Goal: Task Accomplishment & Management: Manage account settings

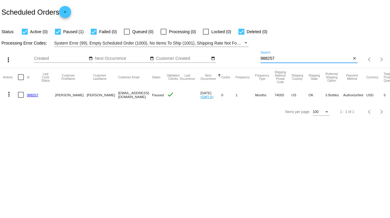
drag, startPoint x: 282, startPoint y: 59, endPoint x: 248, endPoint y: 55, distance: 34.0
click at [248, 55] on div "more_vert Sep Jan Feb Mar [DATE]" at bounding box center [195, 57] width 390 height 21
type input "842287"
click at [32, 94] on link "842287" at bounding box center [33, 95] width 12 height 4
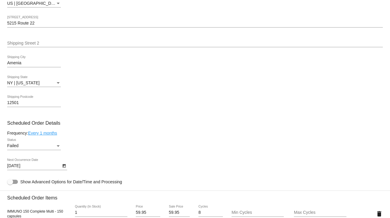
scroll to position [263, 0]
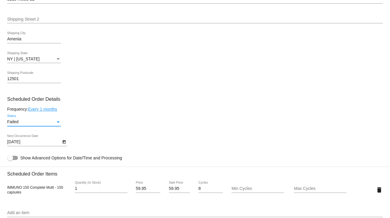
click at [57, 123] on div "Status" at bounding box center [58, 121] width 3 height 1
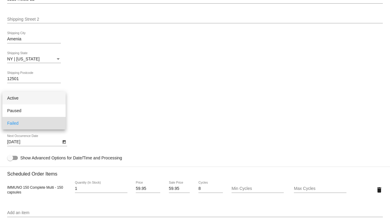
click at [12, 98] on span "Active" at bounding box center [34, 98] width 54 height 13
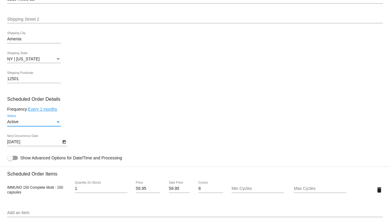
click at [63, 144] on icon "Open calendar" at bounding box center [64, 141] width 4 height 7
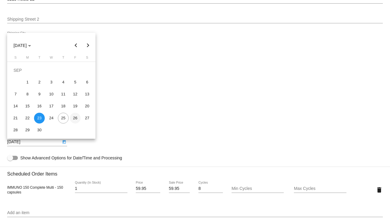
click at [74, 118] on div "26" at bounding box center [75, 118] width 11 height 11
type input "[DATE]"
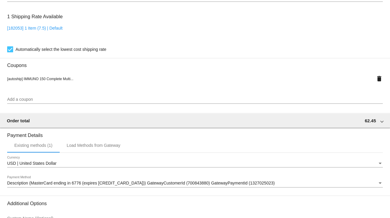
scroll to position [542, 0]
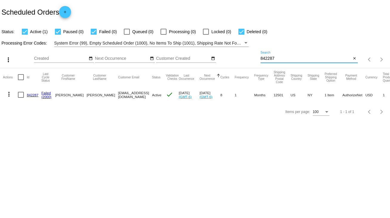
drag, startPoint x: 279, startPoint y: 56, endPoint x: 239, endPoint y: 60, distance: 41.1
click at [239, 60] on div "more_vert Sep Jan Feb Mar [DATE]" at bounding box center [195, 57] width 390 height 21
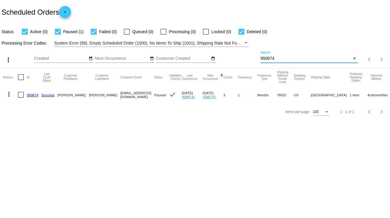
type input "950674"
click at [22, 96] on div at bounding box center [21, 95] width 6 height 6
click at [21, 98] on input "checkbox" at bounding box center [21, 98] width 0 height 0
checkbox input "true"
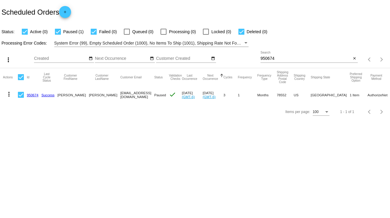
click at [10, 96] on mat-icon "more_vert" at bounding box center [8, 93] width 7 height 7
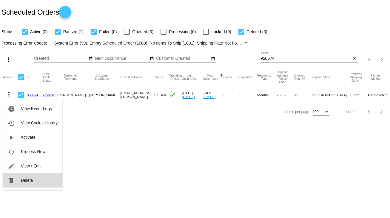
click at [30, 180] on span "Delete" at bounding box center [27, 180] width 12 height 5
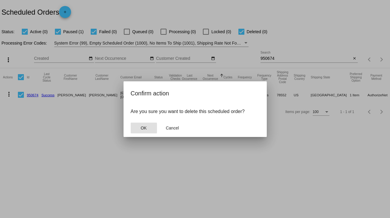
click at [143, 126] on span "OK" at bounding box center [144, 127] width 6 height 5
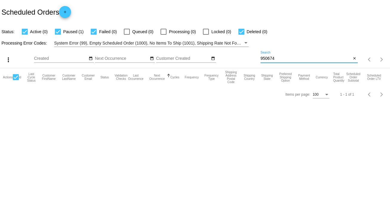
drag, startPoint x: 288, startPoint y: 56, endPoint x: 257, endPoint y: 64, distance: 32.6
click at [257, 64] on div "more_vert Sep Jan Feb Mar [DATE]" at bounding box center [195, 57] width 390 height 21
type input "950674"
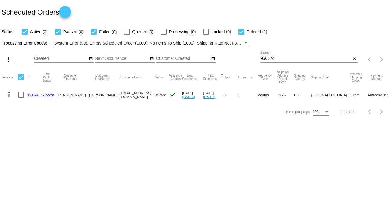
click at [33, 94] on link "950674" at bounding box center [33, 95] width 12 height 4
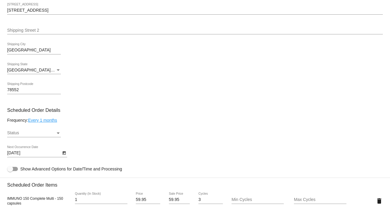
scroll to position [263, 0]
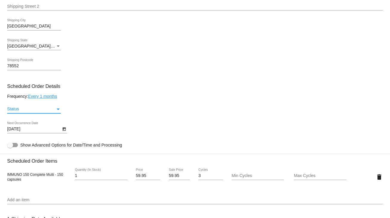
click at [57, 109] on div "Status" at bounding box center [58, 109] width 5 height 5
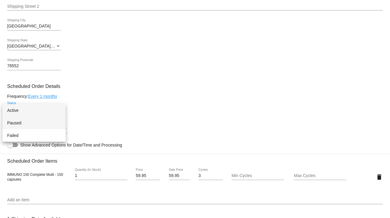
click at [21, 122] on span "Paused" at bounding box center [34, 122] width 54 height 13
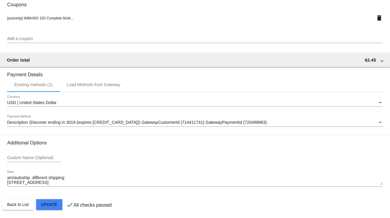
scroll to position [529, 0]
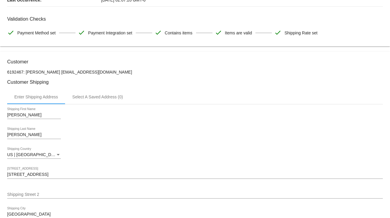
scroll to position [0, 0]
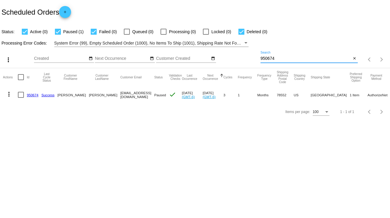
drag, startPoint x: 277, startPoint y: 57, endPoint x: 243, endPoint y: 59, distance: 34.4
click at [243, 59] on div "more_vert Sep Jan Feb Mar [DATE]" at bounding box center [195, 57] width 390 height 21
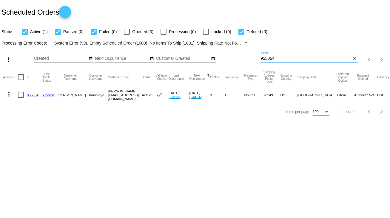
type input "955064"
click at [33, 95] on link "955064" at bounding box center [33, 95] width 12 height 4
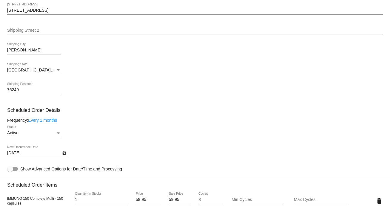
scroll to position [263, 0]
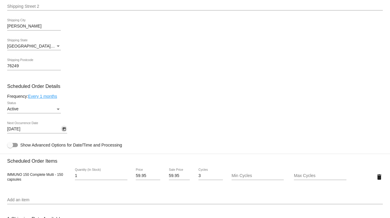
click at [63, 131] on icon "Open calendar" at bounding box center [63, 129] width 3 height 4
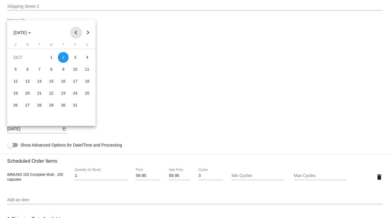
click at [76, 33] on button "Previous month" at bounding box center [76, 33] width 12 height 12
click at [74, 106] on div "26" at bounding box center [75, 105] width 11 height 11
type input "[DATE]"
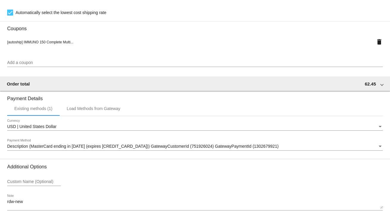
scroll to position [529, 0]
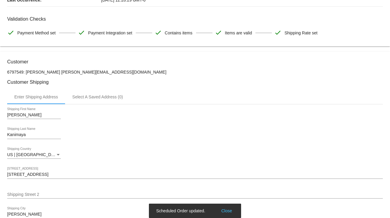
scroll to position [0, 0]
